Goal: Transaction & Acquisition: Complete application form

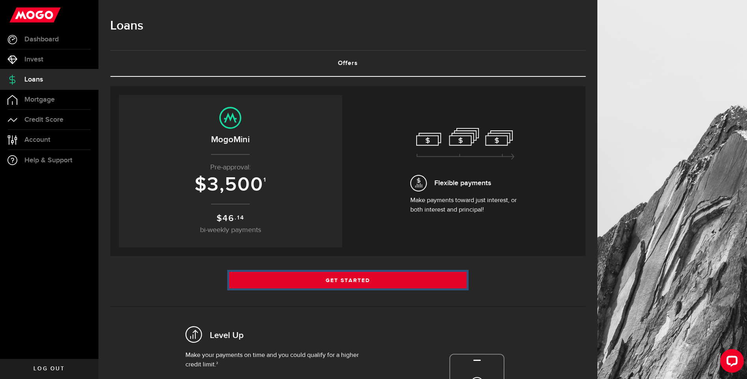
click at [332, 280] on link "Get Started" at bounding box center [348, 280] width 238 height 17
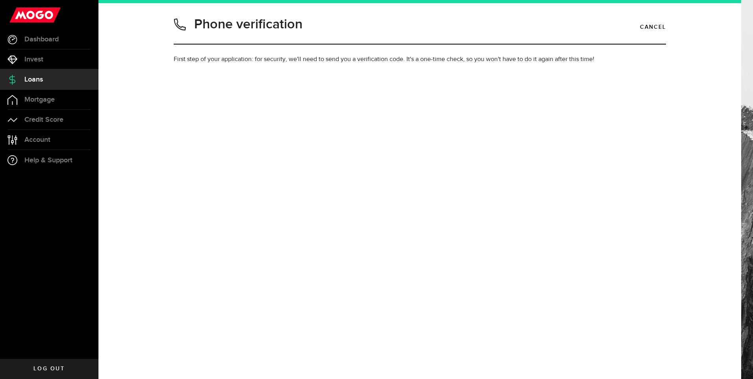
type input "7782139191"
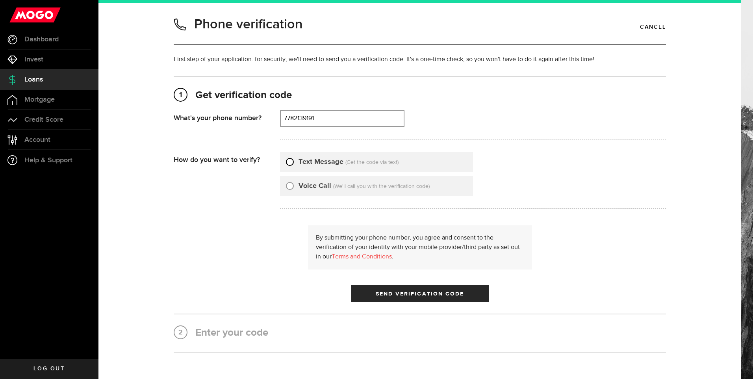
click at [288, 161] on input "Text Message" at bounding box center [290, 161] width 8 height 8
radio input "true"
click at [402, 291] on span "Send Verification Code" at bounding box center [420, 294] width 89 height 6
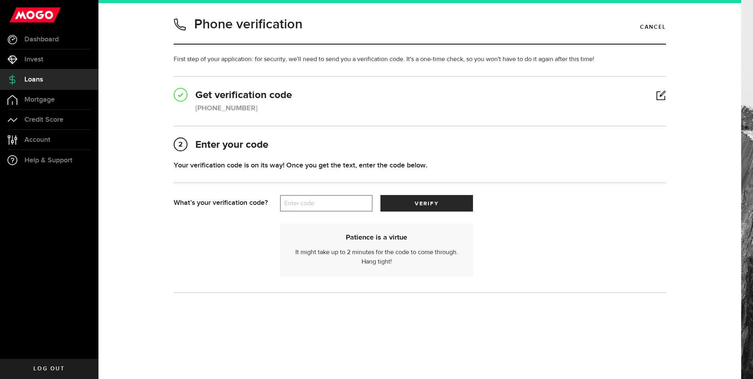
click at [292, 202] on label "Enter code" at bounding box center [326, 203] width 93 height 16
click at [292, 202] on input "Enter code" at bounding box center [326, 203] width 93 height 17
type input "97547"
click at [430, 204] on span "submit" at bounding box center [426, 205] width 10 height 10
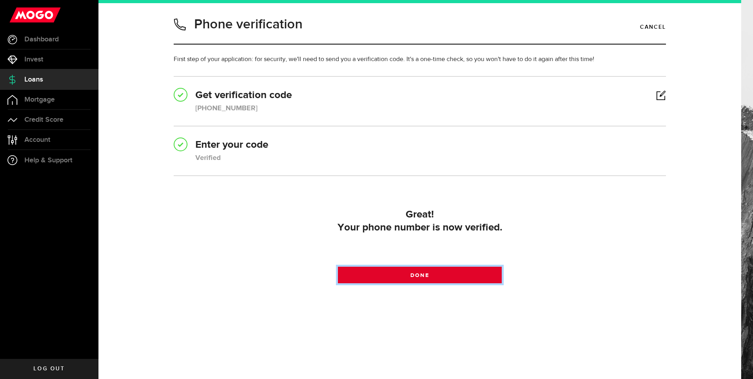
click at [424, 274] on span "Done" at bounding box center [419, 275] width 19 height 6
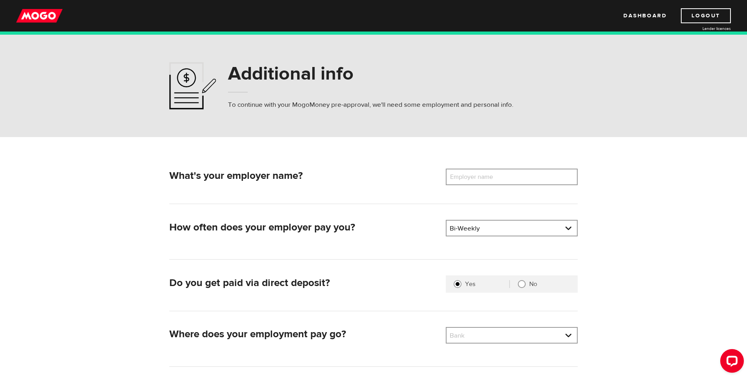
click at [469, 173] on label "Employer name" at bounding box center [477, 177] width 63 height 17
click at [469, 173] on input "Employer name" at bounding box center [512, 177] width 132 height 17
type input "Heiltsuk Intergrated Resource Mgmt Dept"
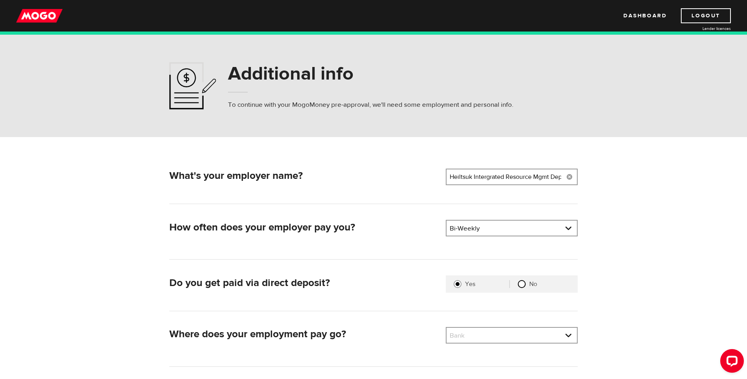
click at [519, 287] on input "No" at bounding box center [522, 284] width 8 height 8
radio input "true"
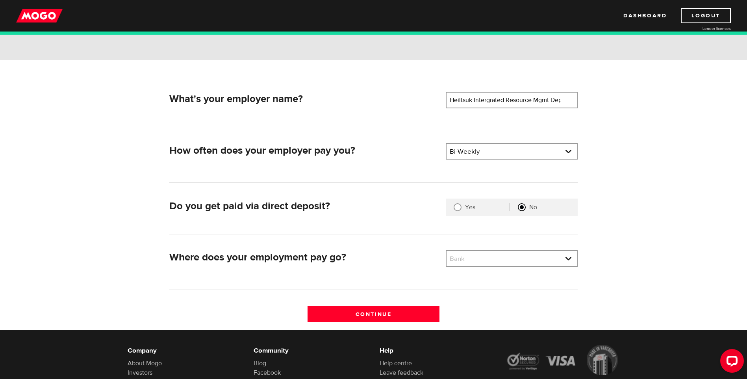
scroll to position [118, 0]
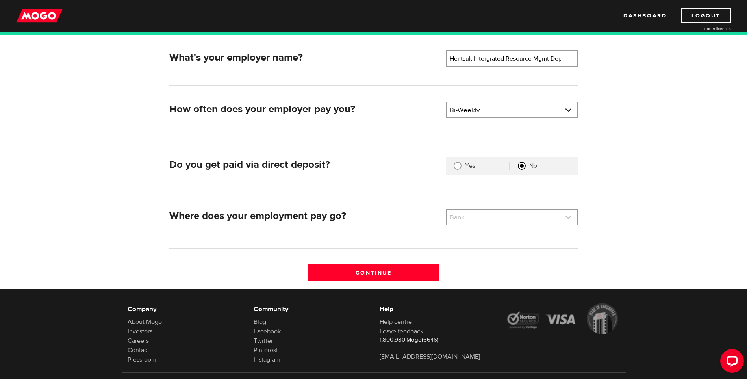
click at [567, 216] on link at bounding box center [511, 216] width 130 height 15
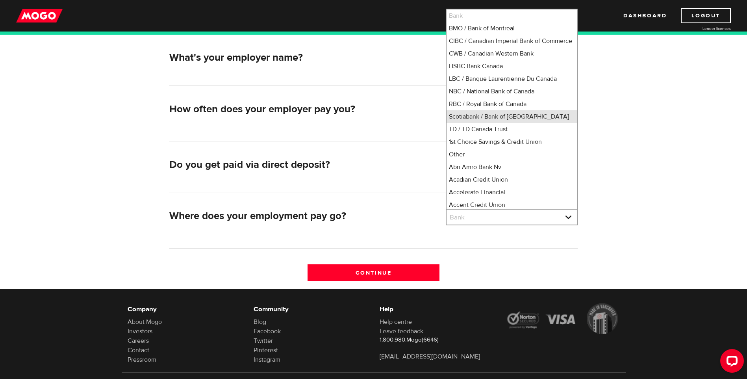
click at [471, 123] on li "Scotiabank / Bank of Nova Scotia" at bounding box center [511, 116] width 130 height 13
select select "2"
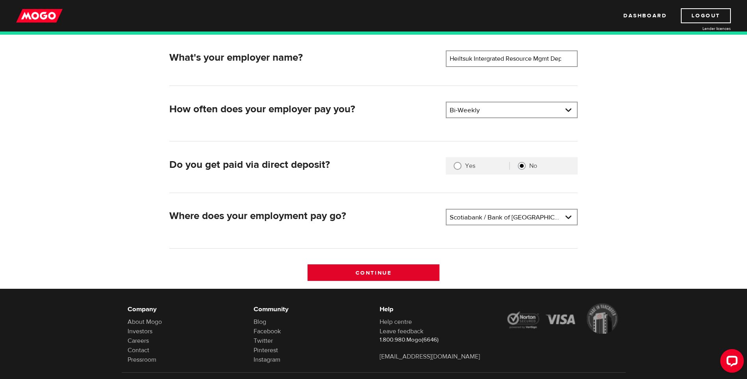
click at [361, 270] on input "Continue" at bounding box center [374, 272] width 132 height 17
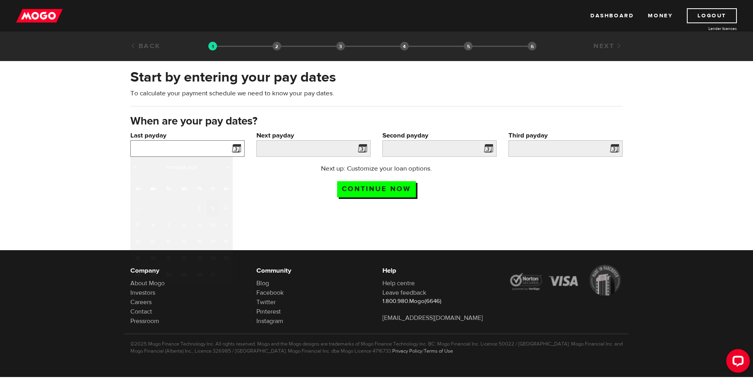
click at [145, 148] on input "Last payday" at bounding box center [187, 148] width 114 height 17
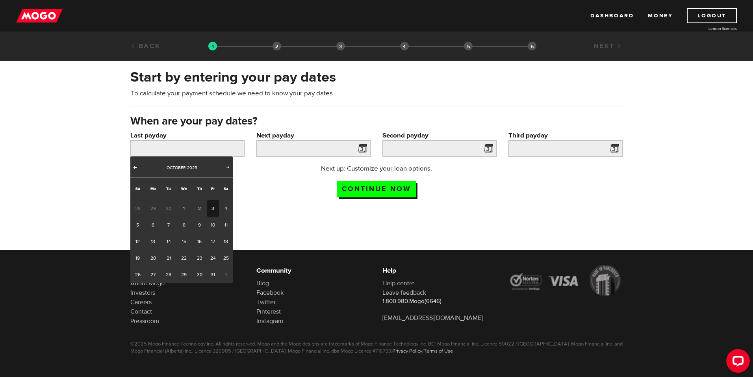
click at [133, 165] on span "Prev" at bounding box center [135, 167] width 6 height 6
click at [213, 258] on link "26" at bounding box center [213, 258] width 12 height 17
type input "2025/09/26"
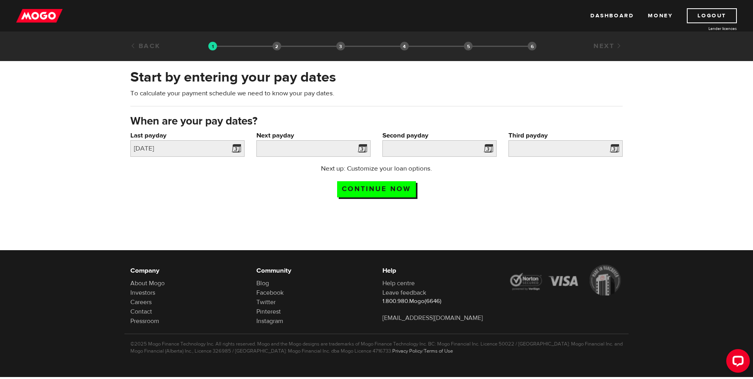
click at [360, 150] on span at bounding box center [361, 149] width 12 height 13
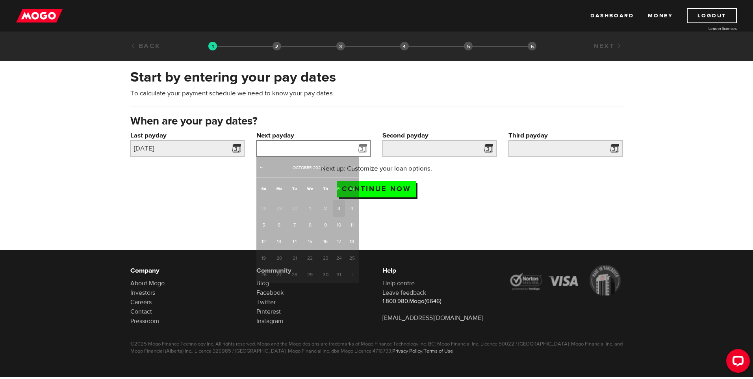
click at [339, 150] on input "Next payday" at bounding box center [313, 148] width 114 height 17
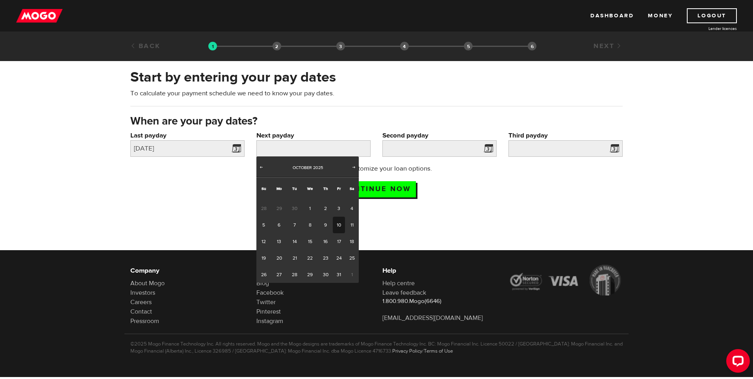
click at [337, 227] on link "10" at bounding box center [339, 225] width 12 height 17
type input "2025/10/10"
type input "2025/10/24"
type input "2025/11/7"
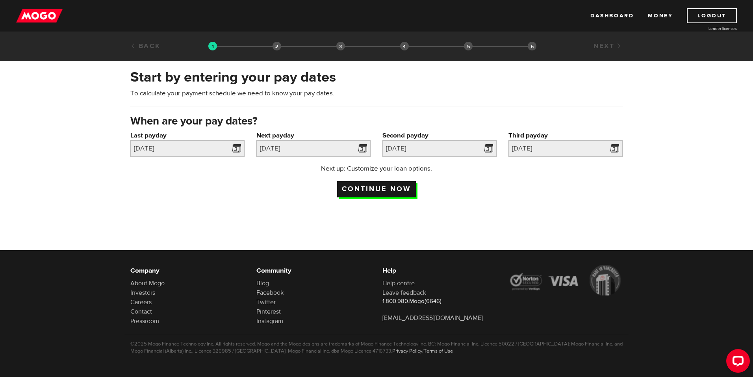
click at [364, 187] on input "Continue now" at bounding box center [376, 189] width 79 height 16
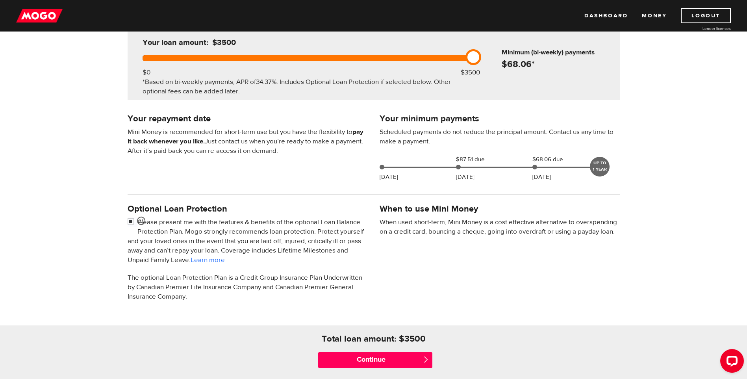
scroll to position [118, 0]
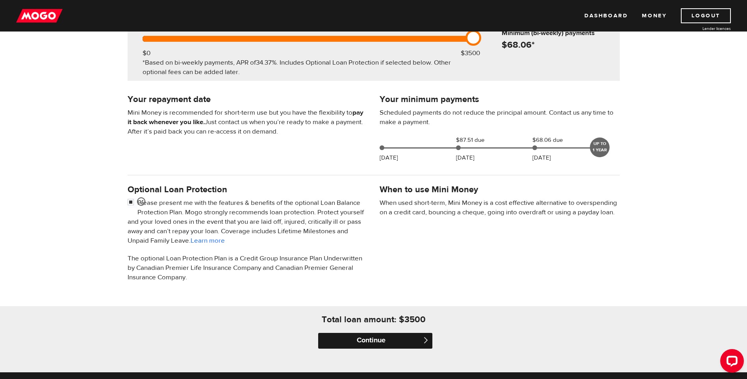
click at [376, 341] on input "Continue" at bounding box center [375, 341] width 114 height 16
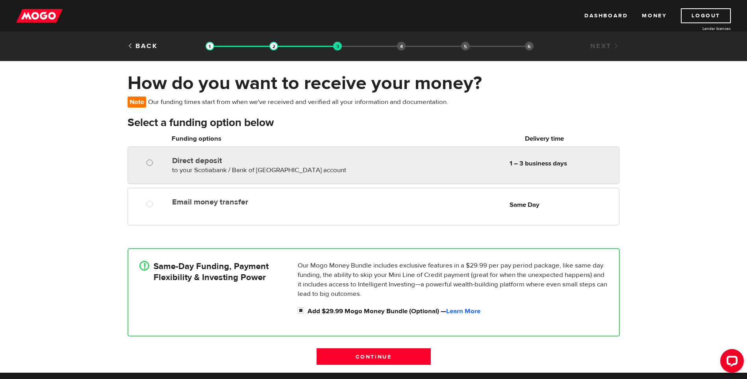
radio input "true"
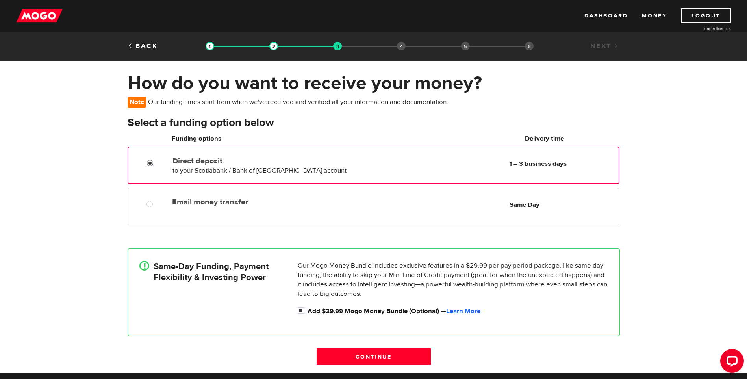
click at [152, 165] on input "Direct deposit" at bounding box center [152, 164] width 10 height 10
click at [385, 360] on input "Continue" at bounding box center [374, 356] width 114 height 17
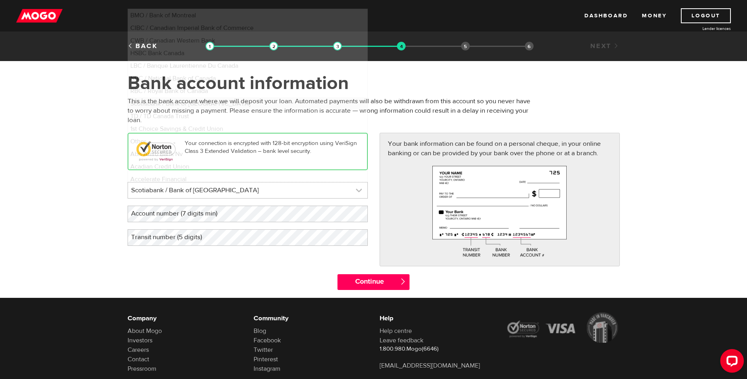
click at [359, 190] on link at bounding box center [247, 190] width 239 height 16
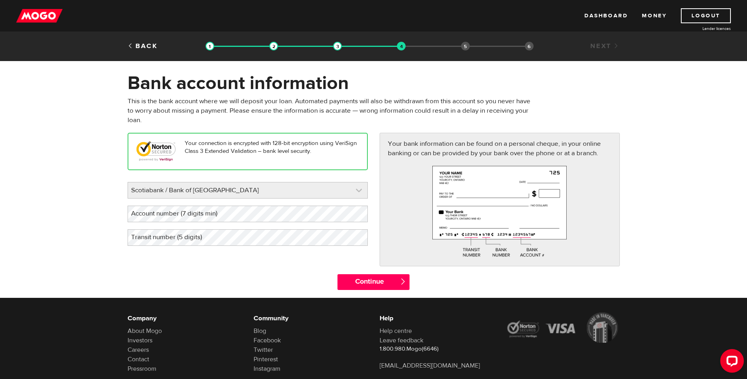
click at [359, 190] on link at bounding box center [247, 190] width 239 height 16
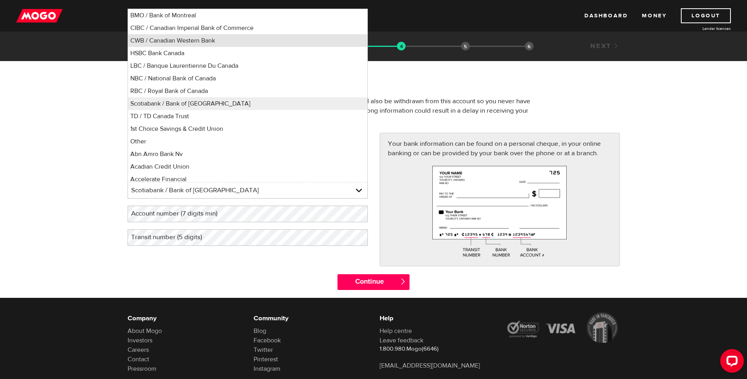
scroll to position [4, 0]
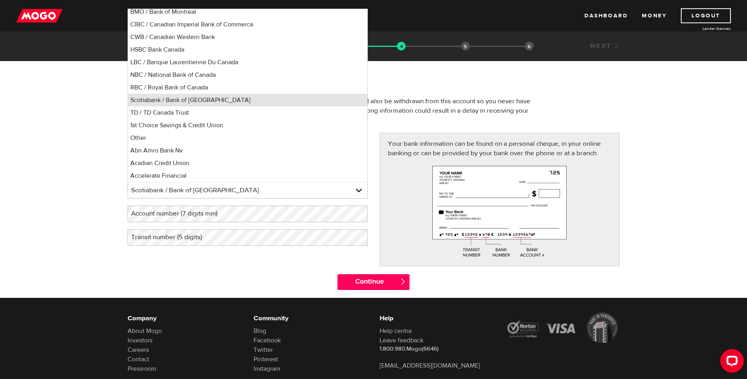
click at [187, 98] on li "Scotiabank / Bank of Nova Scotia" at bounding box center [247, 100] width 239 height 13
click at [158, 211] on label "Account number (7 digits min)" at bounding box center [181, 214] width 106 height 16
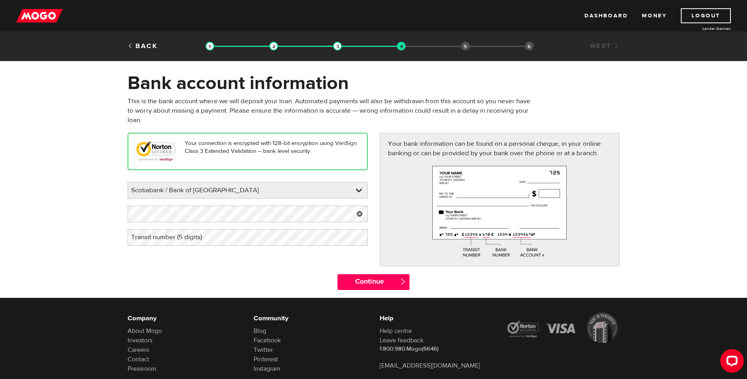
click at [141, 241] on label "Transit number (5 digits)" at bounding box center [173, 237] width 91 height 16
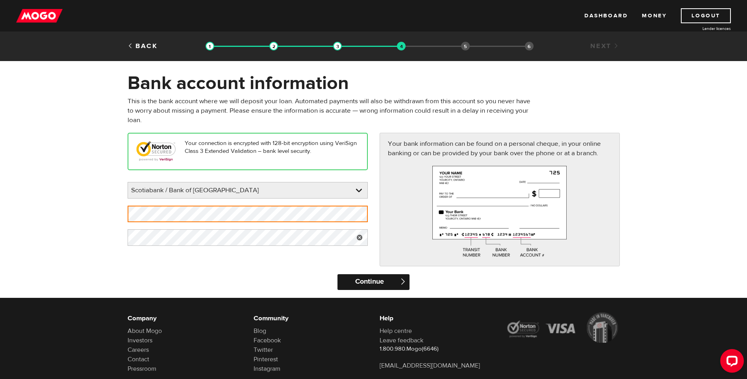
click at [376, 282] on input "Continue" at bounding box center [373, 282] width 72 height 16
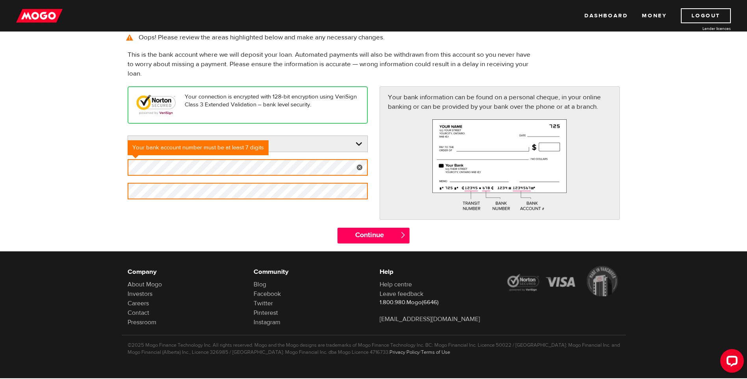
scroll to position [65, 0]
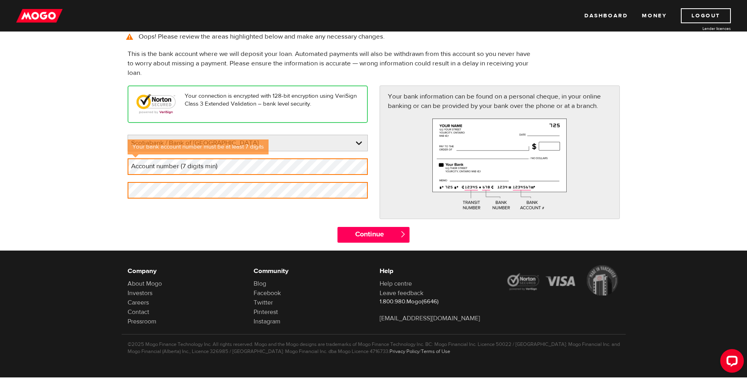
click at [143, 163] on label "Account number (7 digits min)" at bounding box center [181, 166] width 106 height 16
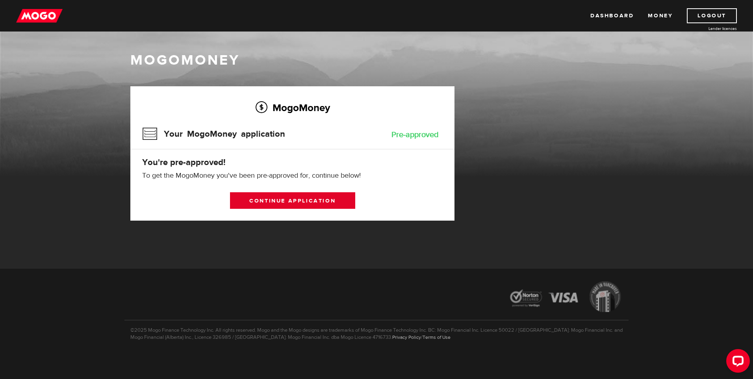
click at [288, 204] on link "Continue application" at bounding box center [292, 200] width 125 height 17
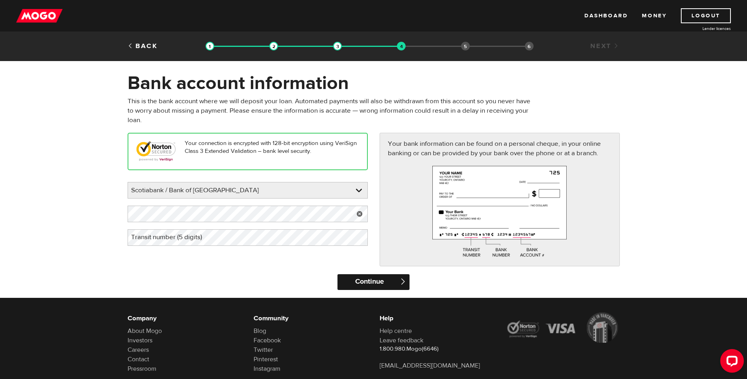
click at [371, 284] on input "Continue" at bounding box center [373, 282] width 72 height 16
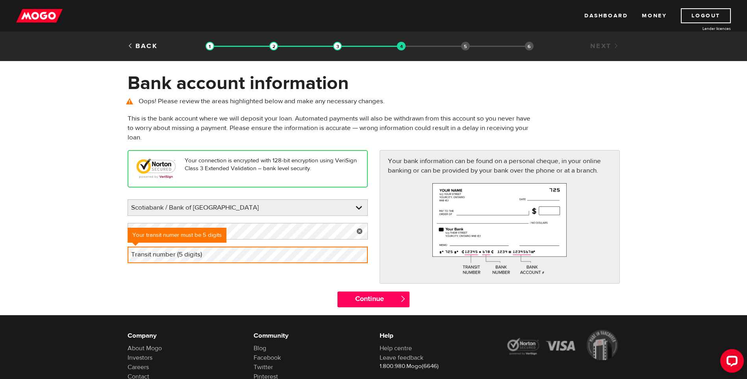
click at [142, 256] on label "Transit number (5 digits)" at bounding box center [173, 254] width 91 height 16
click at [393, 295] on input "Continue" at bounding box center [373, 299] width 72 height 16
click at [357, 232] on link at bounding box center [360, 231] width 16 height 17
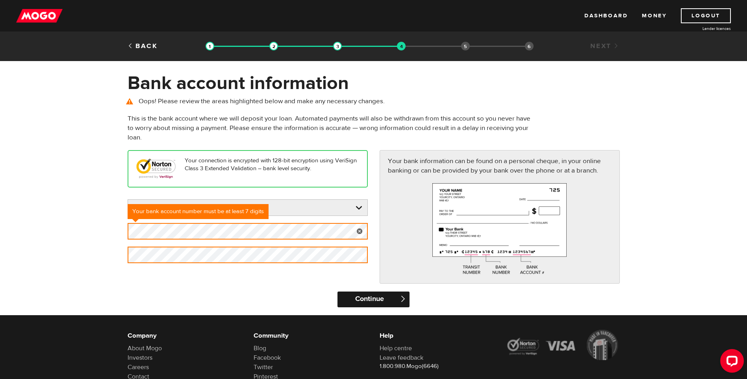
click at [376, 294] on input "Continue" at bounding box center [373, 299] width 72 height 16
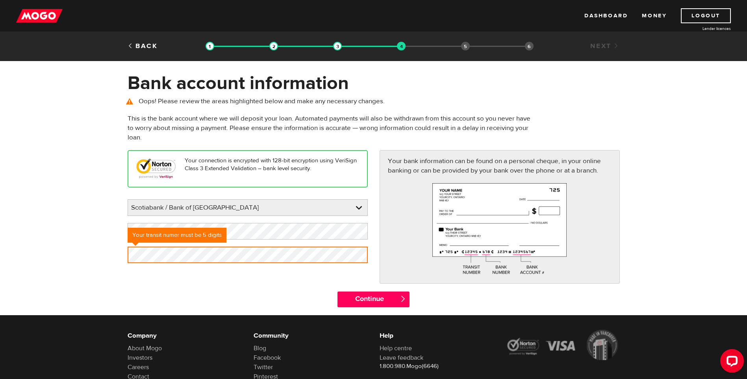
click at [400, 300] on span "" at bounding box center [403, 298] width 7 height 7
click at [382, 300] on input "Continue" at bounding box center [373, 299] width 72 height 16
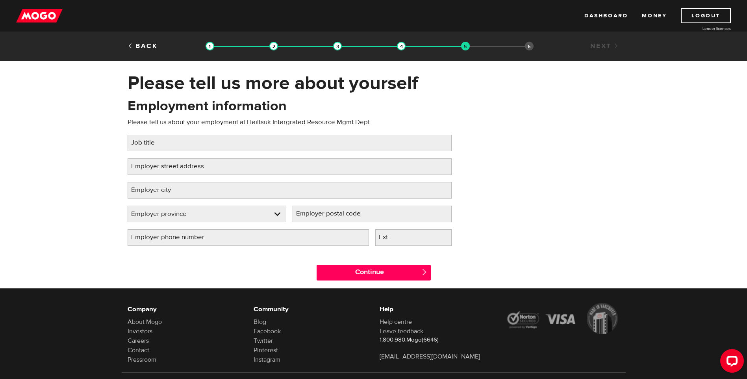
click at [165, 137] on label "Job title" at bounding box center [149, 143] width 43 height 16
click at [165, 137] on input "Job title" at bounding box center [290, 143] width 324 height 17
type input "Office Manager"
click at [140, 170] on label "Employer street address" at bounding box center [174, 166] width 93 height 16
click at [140, 170] on input "Employer street address" at bounding box center [290, 166] width 324 height 17
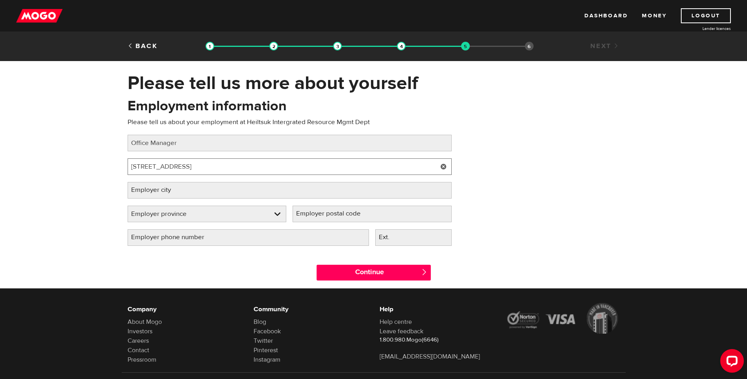
type input "[STREET_ADDRESS]"
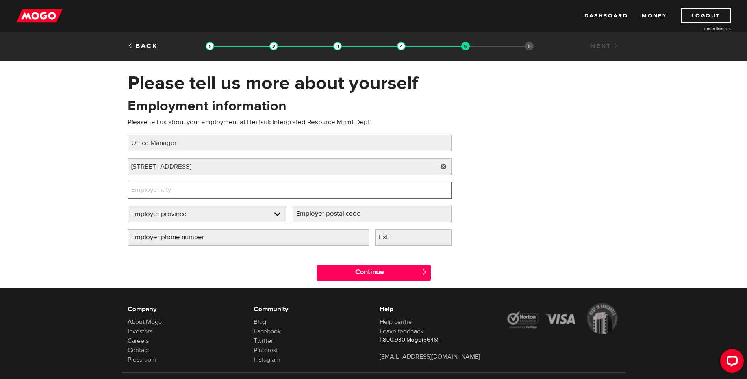
click at [191, 191] on input "Employer city" at bounding box center [290, 190] width 324 height 17
type input "[PERSON_NAME]"
select select "BC"
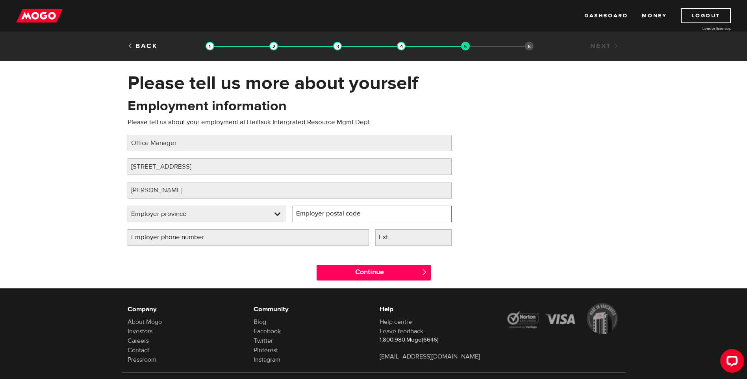
type input "V0T 1Z0"
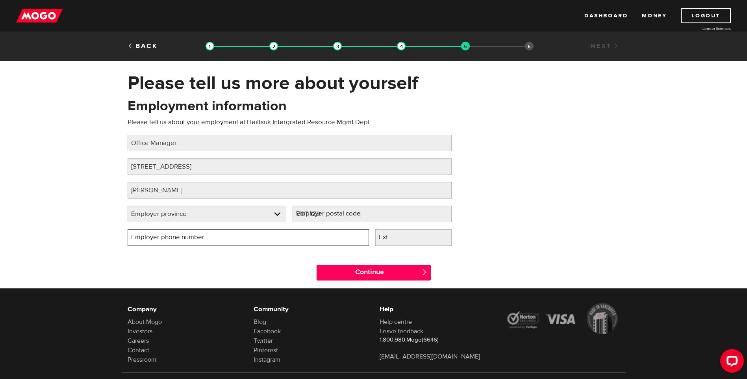
type input "[PHONE_NUMBER]"
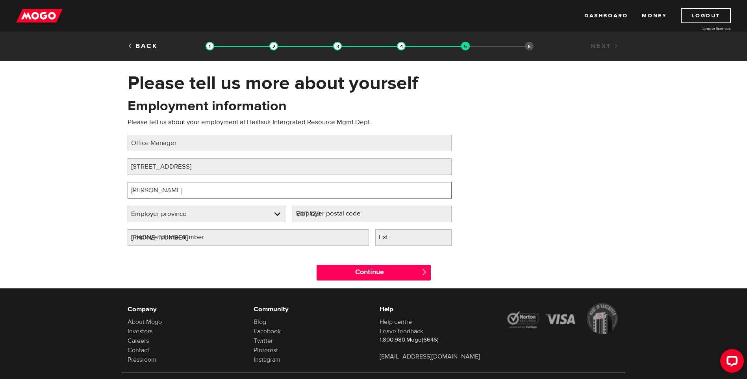
select select "BC"
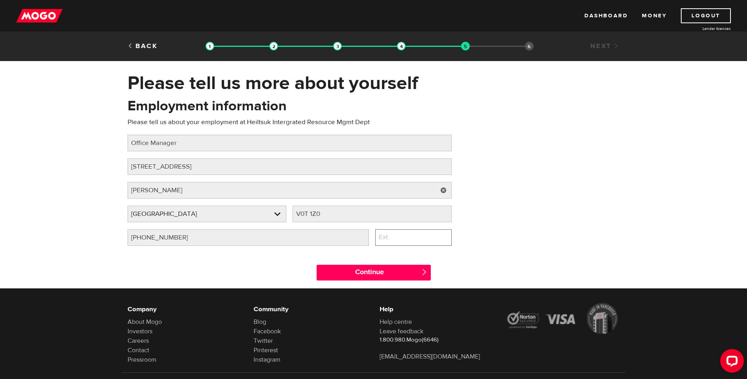
click at [413, 242] on input "Ext." at bounding box center [413, 237] width 76 height 17
type input "221"
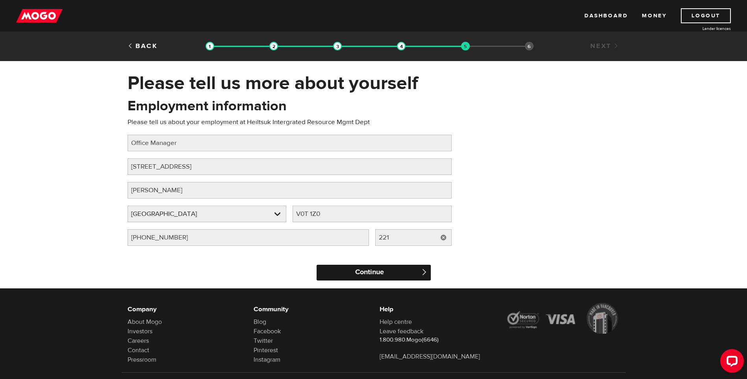
click at [350, 274] on input "Continue" at bounding box center [374, 273] width 114 height 16
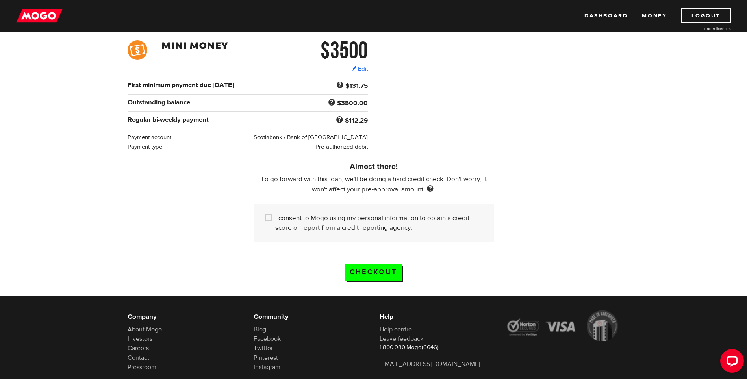
scroll to position [118, 0]
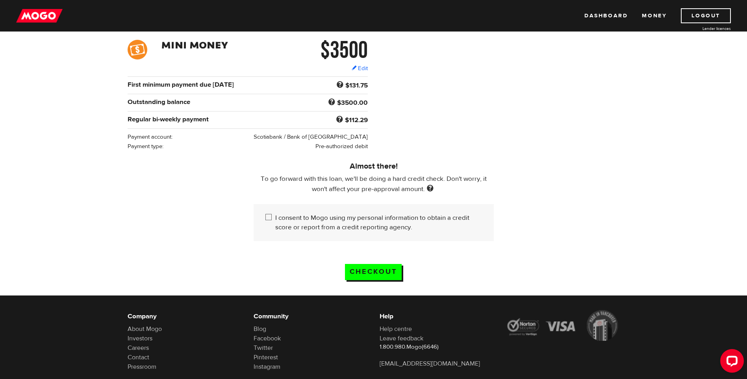
click at [266, 214] on input "I consent to Mogo using my personal information to obtain a credit score or rep…" at bounding box center [270, 218] width 10 height 10
checkbox input "true"
click at [374, 269] on input "Checkout" at bounding box center [373, 272] width 57 height 16
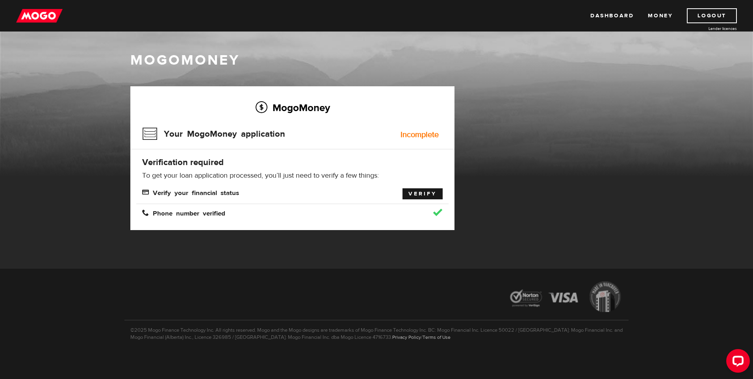
click at [425, 195] on link "Verify" at bounding box center [422, 193] width 40 height 11
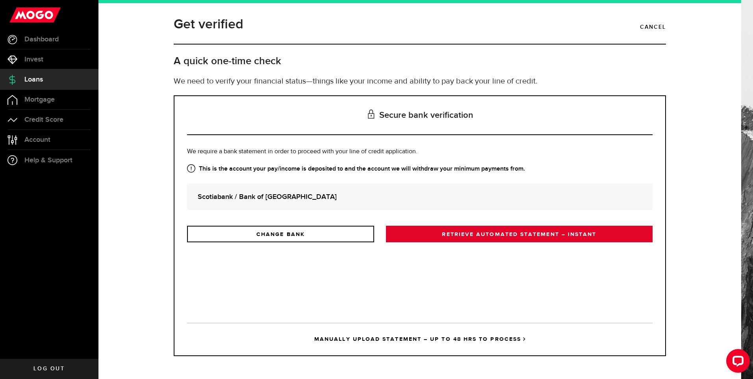
click at [496, 235] on link "RETRIEVE AUTOMATED STATEMENT – INSTANT" at bounding box center [519, 234] width 267 height 17
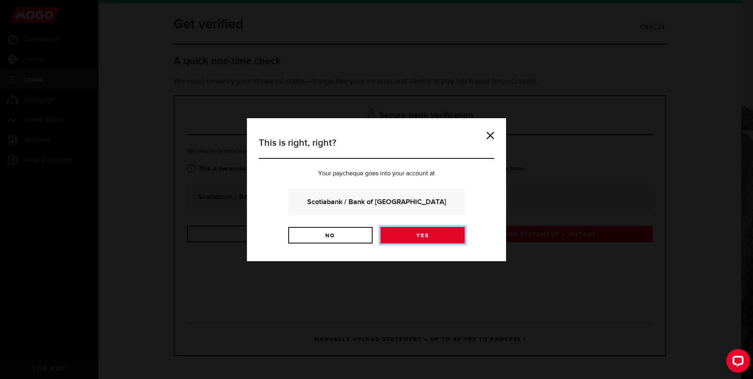
click at [408, 234] on link "Yes" at bounding box center [422, 235] width 84 height 17
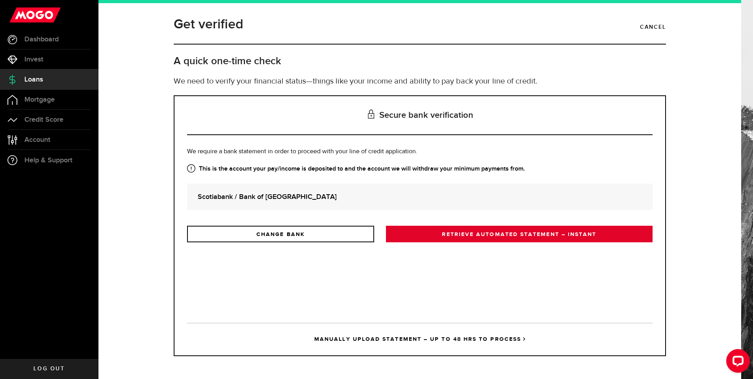
click at [454, 236] on link "RETRIEVE AUTOMATED STATEMENT – INSTANT" at bounding box center [519, 234] width 267 height 17
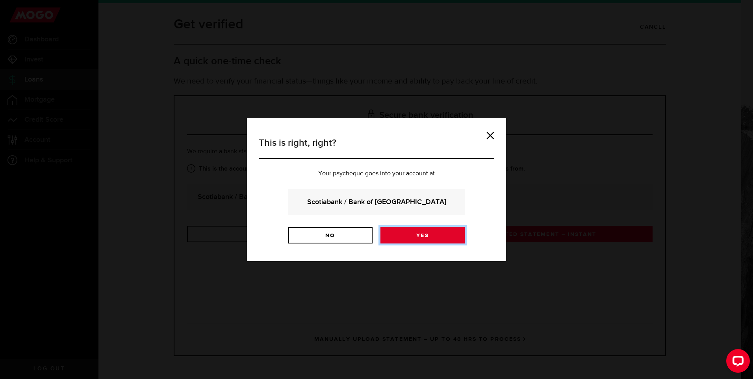
click at [415, 236] on link "Yes" at bounding box center [422, 235] width 84 height 17
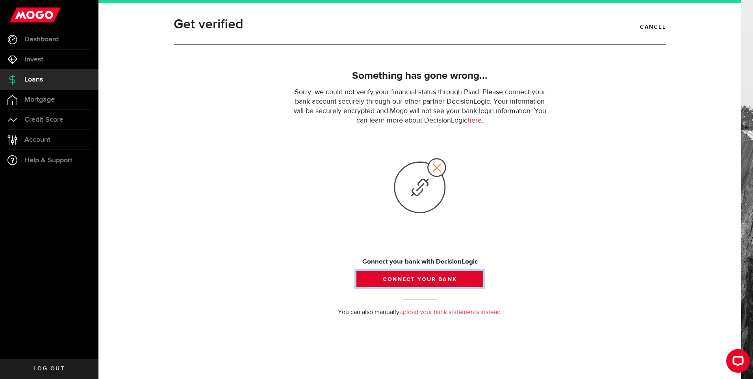
click at [422, 279] on button "Connect your bank" at bounding box center [419, 278] width 127 height 17
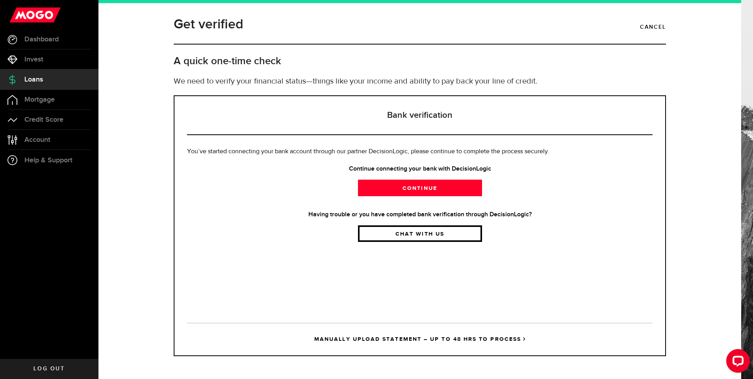
click at [421, 237] on link "Chat with us" at bounding box center [420, 233] width 124 height 17
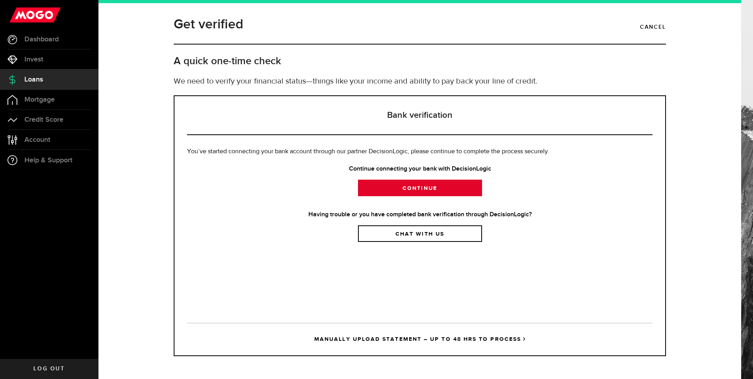
click at [425, 186] on link "Continue" at bounding box center [420, 188] width 124 height 17
